Goal: Transaction & Acquisition: Check Gift Card Balance

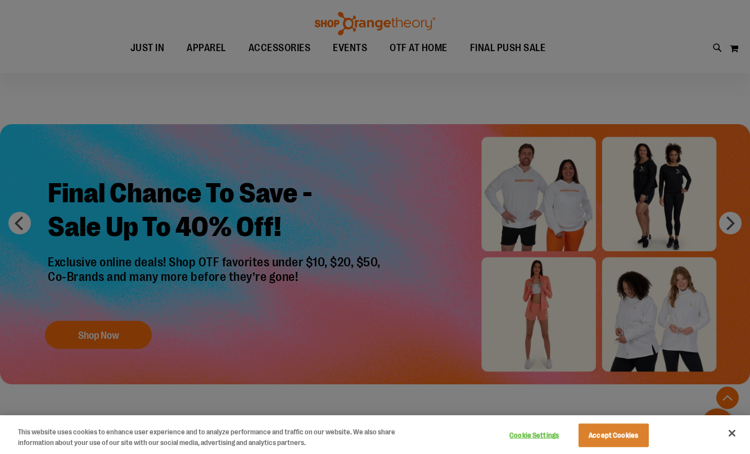
scroll to position [256, 0]
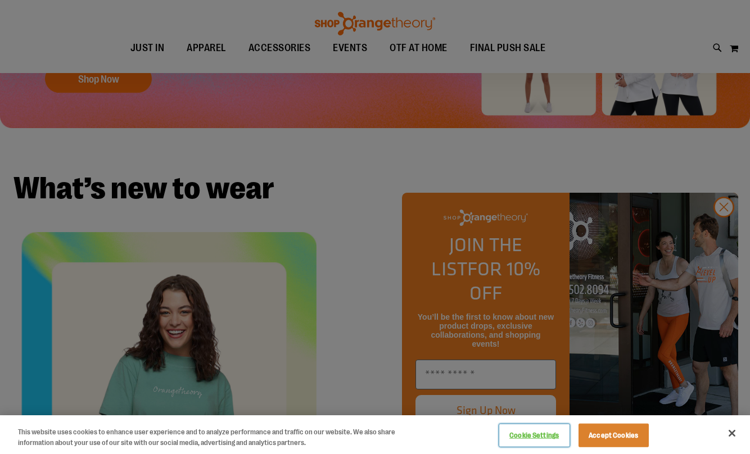
click at [538, 440] on button "Cookie Settings" at bounding box center [534, 435] width 70 height 22
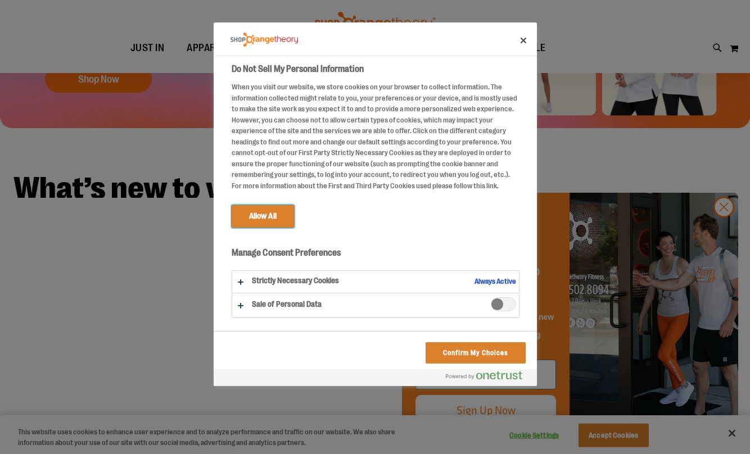
scroll to position [3, 0]
click at [429, 351] on button "Confirm My Choices" at bounding box center [474, 352] width 99 height 21
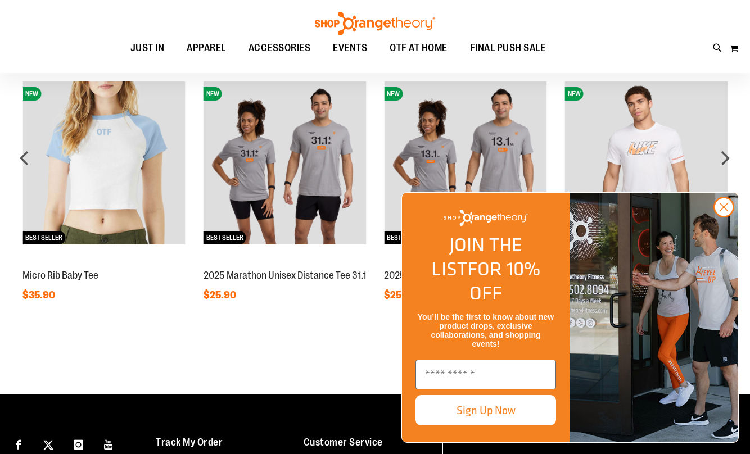
scroll to position [848, 0]
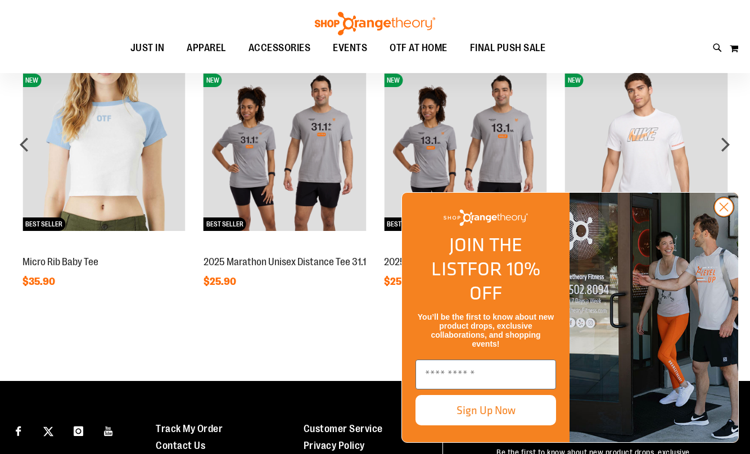
click at [716, 216] on circle "Close dialog" at bounding box center [723, 207] width 19 height 19
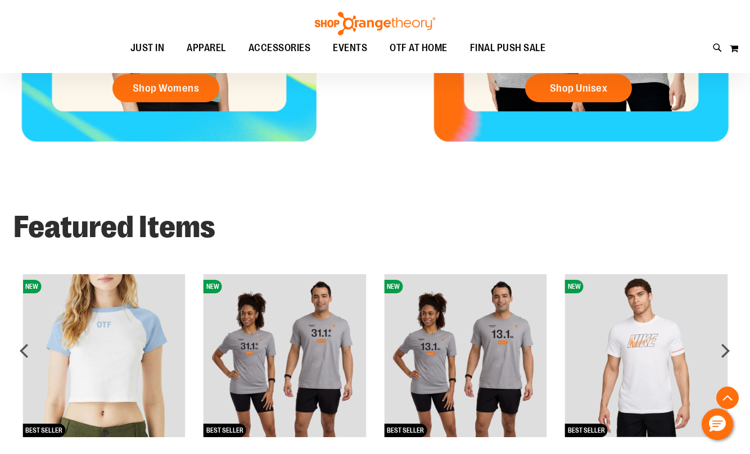
scroll to position [438, 0]
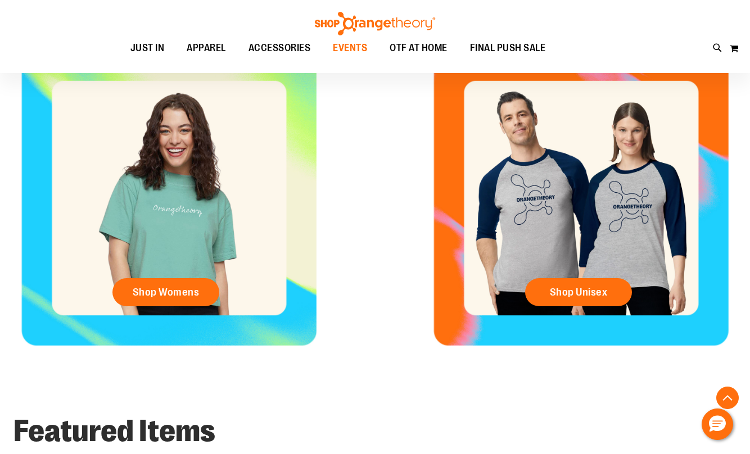
click at [348, 55] on span "EVENTS" at bounding box center [350, 47] width 34 height 25
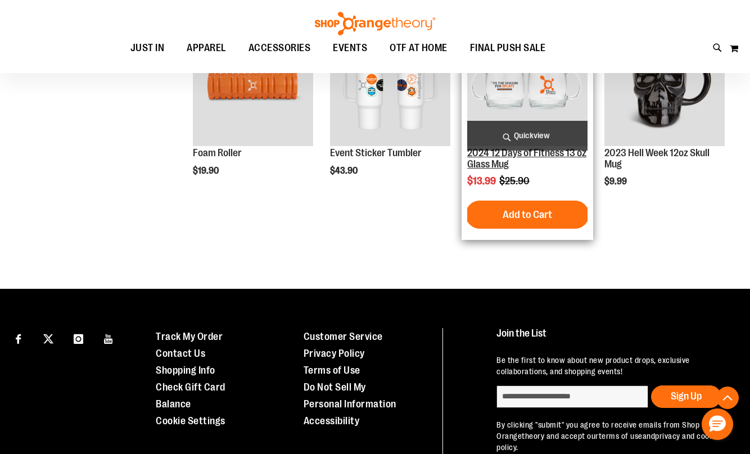
scroll to position [466, 0]
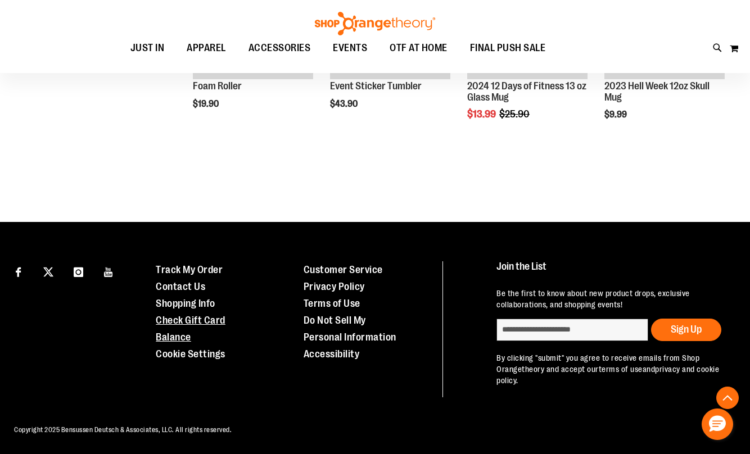
click at [216, 316] on link "Check Gift Card Balance" at bounding box center [191, 329] width 70 height 28
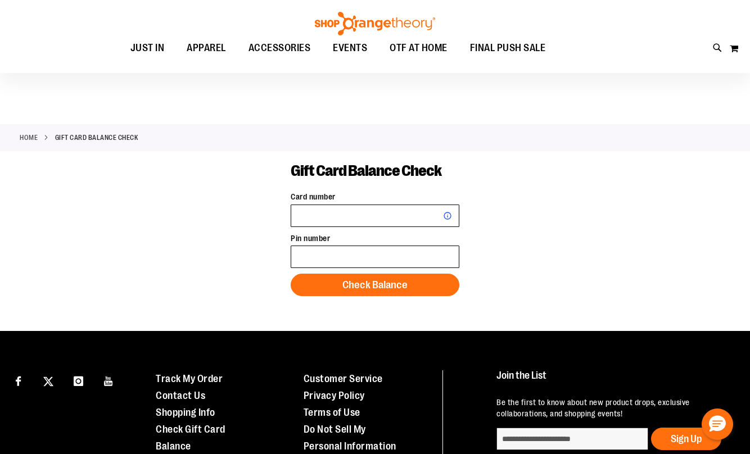
scroll to position [110, 0]
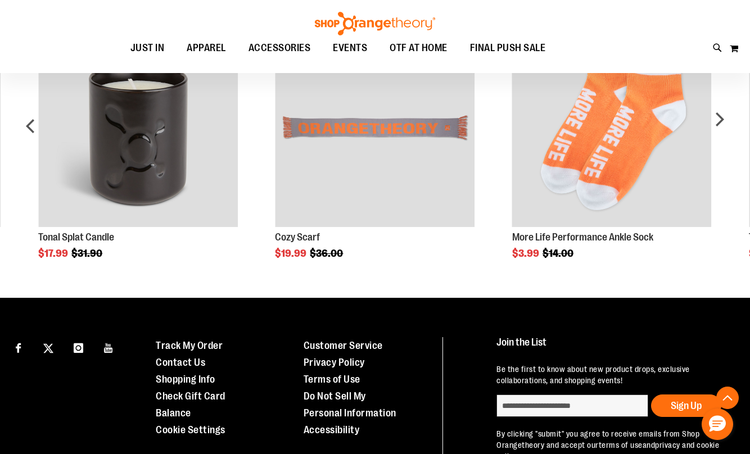
scroll to position [871, 0]
